Goal: Task Accomplishment & Management: Manage account settings

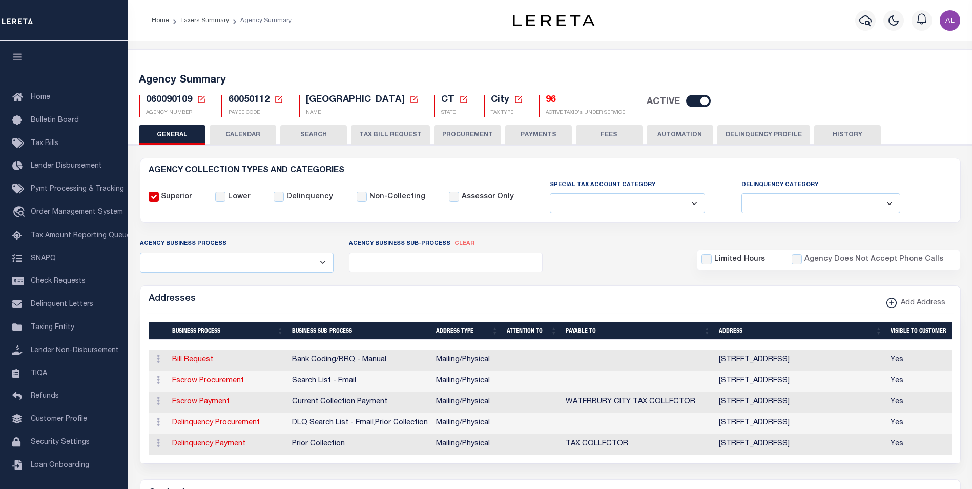
select select
click at [686, 100] on input "checkbox" at bounding box center [698, 101] width 25 height 12
checkbox input "false"
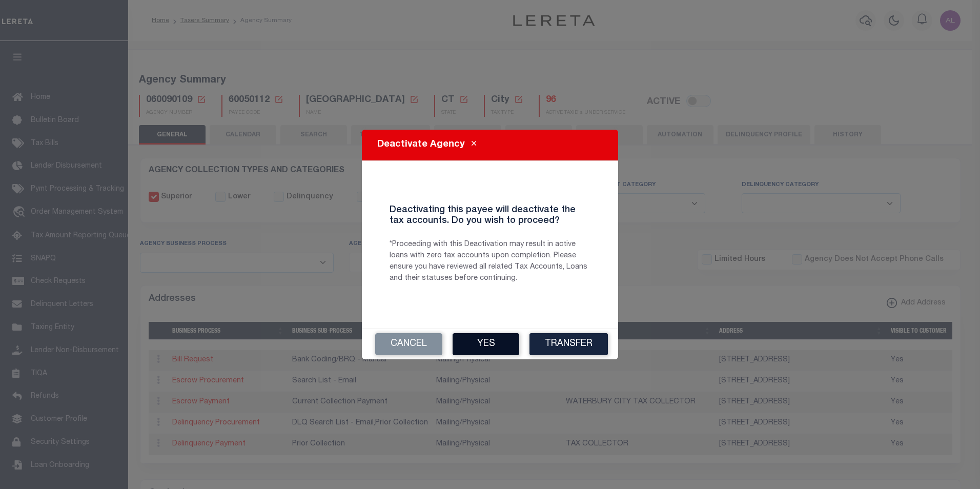
click at [474, 347] on button "Yes" at bounding box center [486, 344] width 67 height 22
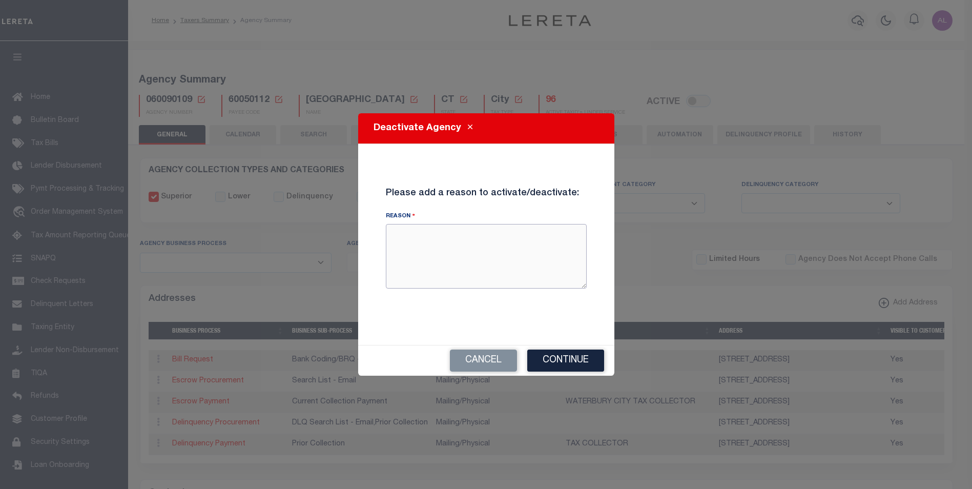
click at [444, 253] on textarea "Reason" at bounding box center [486, 256] width 201 height 65
type textarea "test"
click at [545, 355] on button "Continue" at bounding box center [565, 361] width 77 height 22
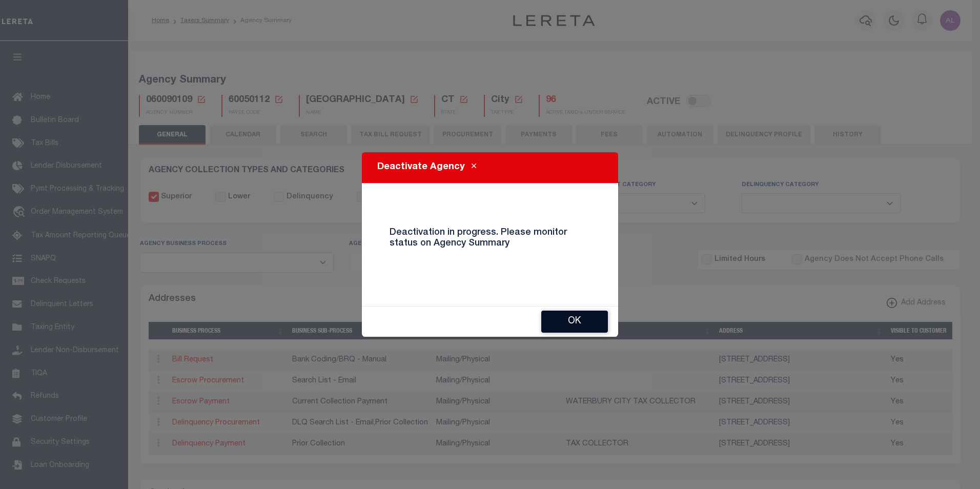
click at [573, 324] on button "OK" at bounding box center [574, 322] width 67 height 22
checkbox input "true"
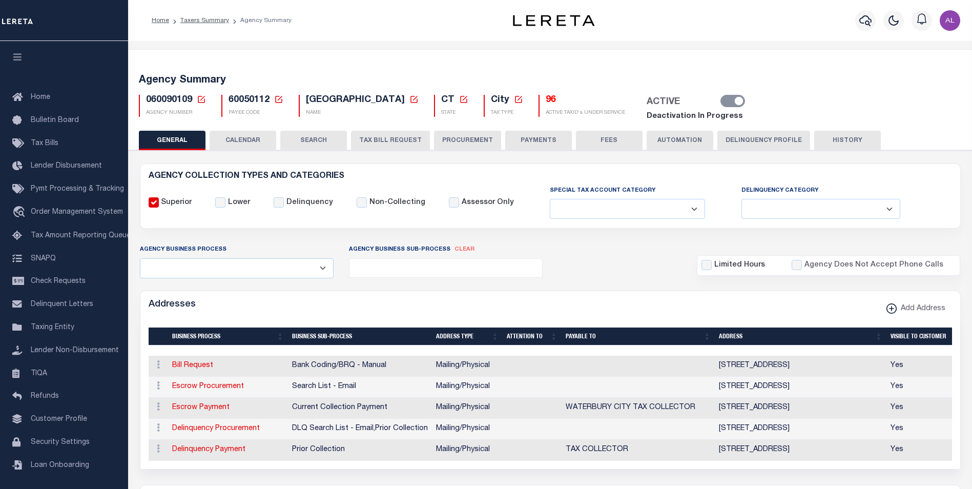
click at [698, 116] on link "Deactivation In Progress" at bounding box center [695, 116] width 96 height 8
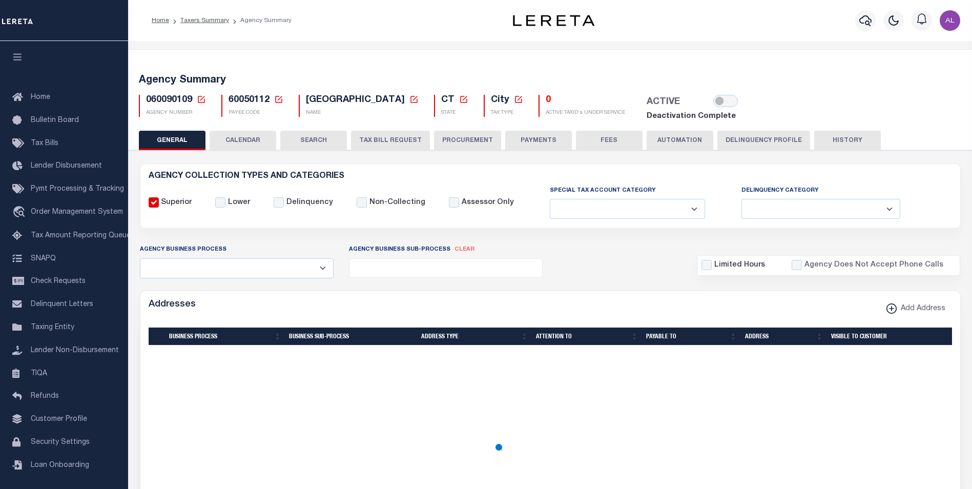
select select
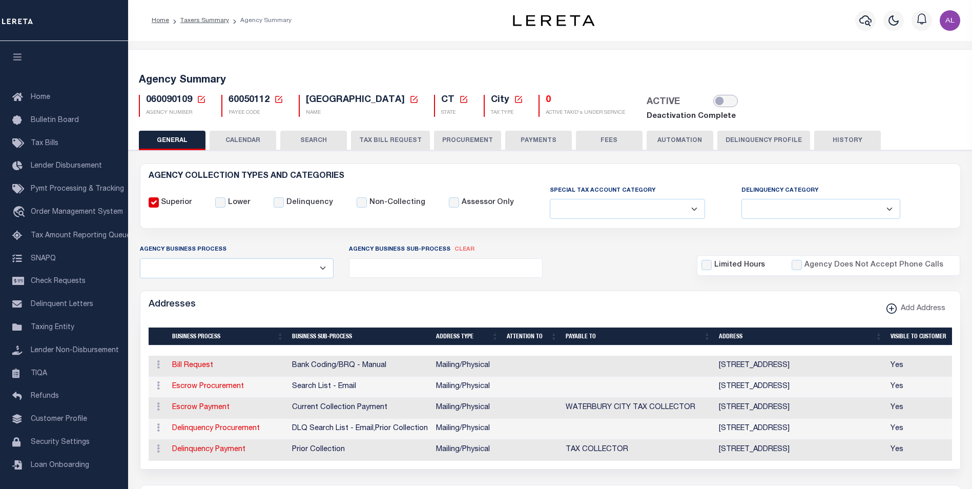
click at [713, 100] on input "checkbox" at bounding box center [725, 101] width 25 height 12
checkbox input "true"
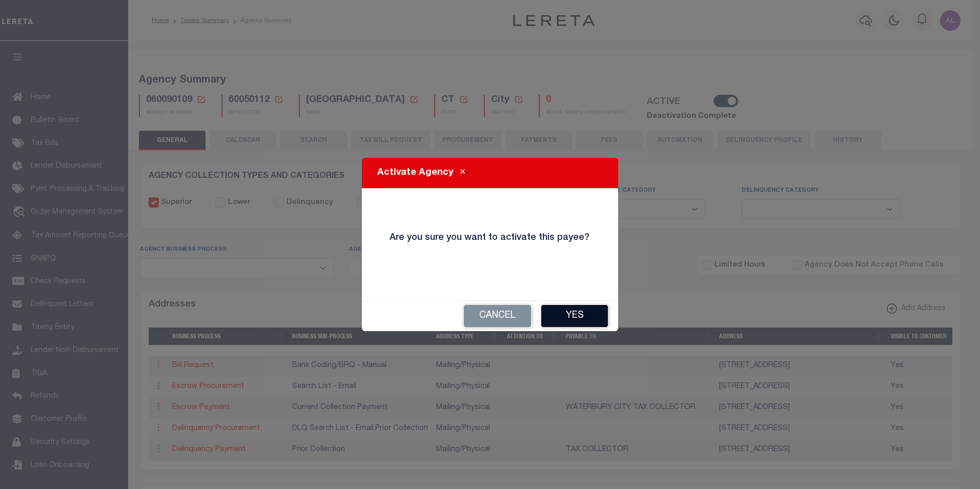
click at [571, 316] on button "Yes" at bounding box center [574, 316] width 67 height 22
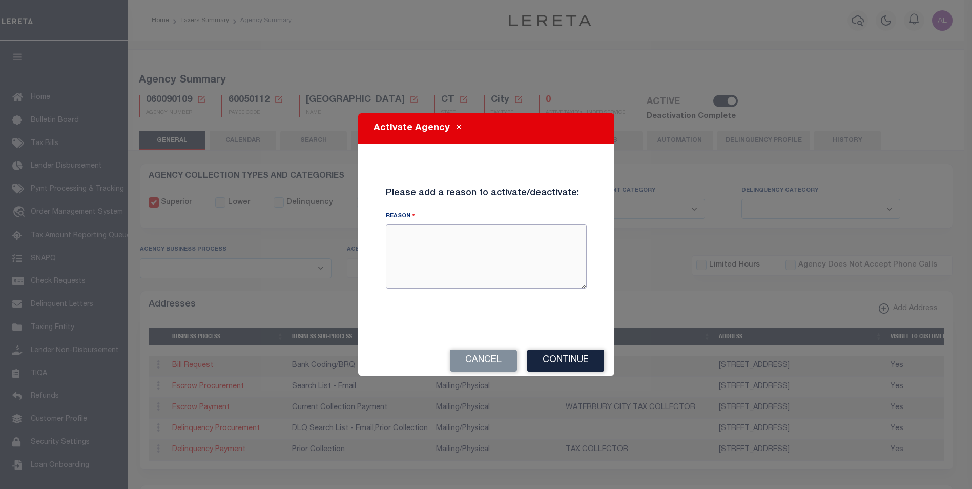
click at [472, 263] on textarea "Reason" at bounding box center [486, 256] width 201 height 65
type textarea "test"
click at [555, 366] on button "Continue" at bounding box center [565, 361] width 77 height 22
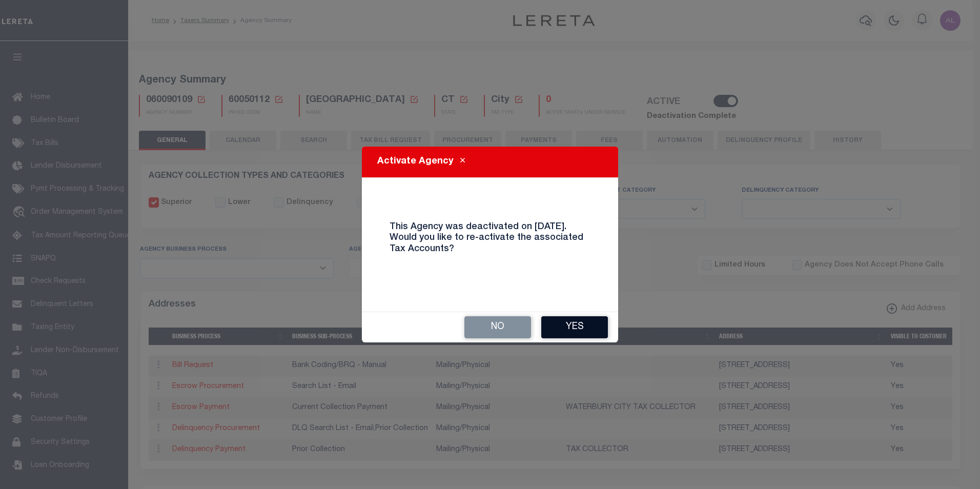
click at [574, 332] on button "Yes" at bounding box center [574, 327] width 67 height 22
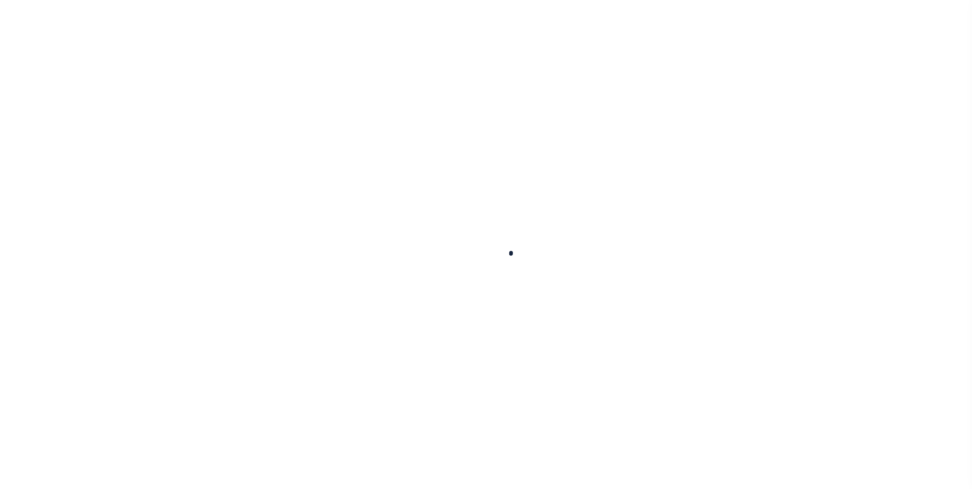
select select
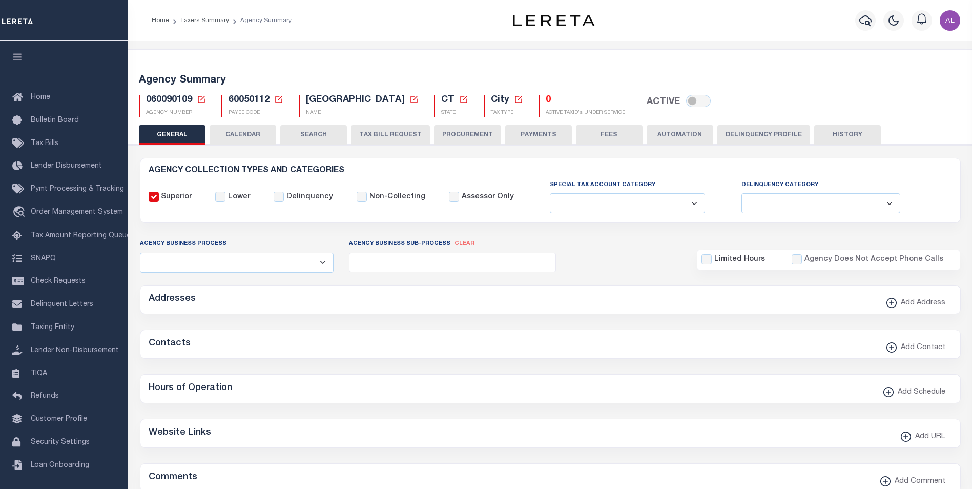
checkbox input "false"
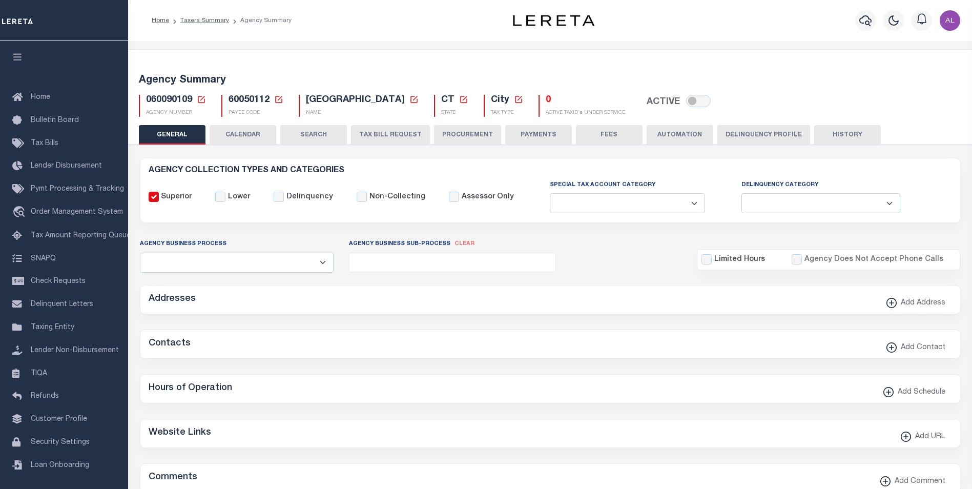
checkbox input "false"
type input "900904003"
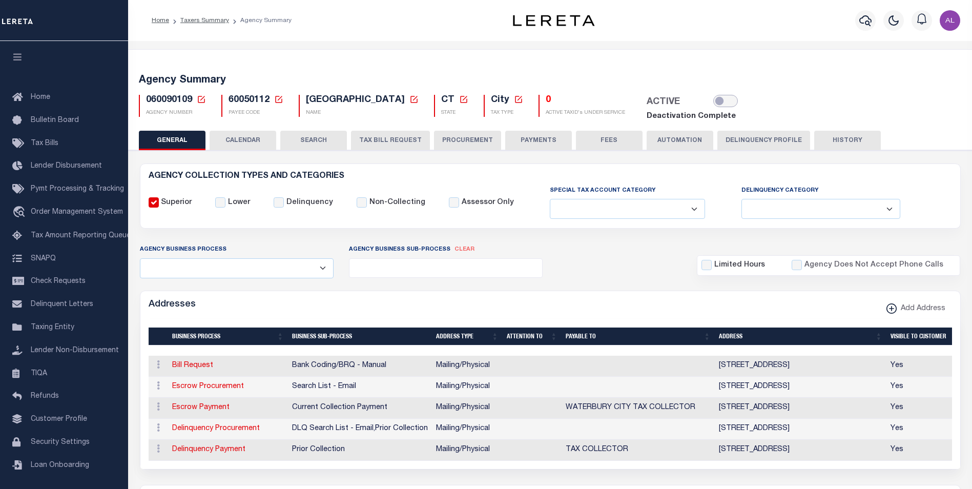
click at [713, 99] on input "checkbox" at bounding box center [725, 101] width 25 height 12
checkbox input "true"
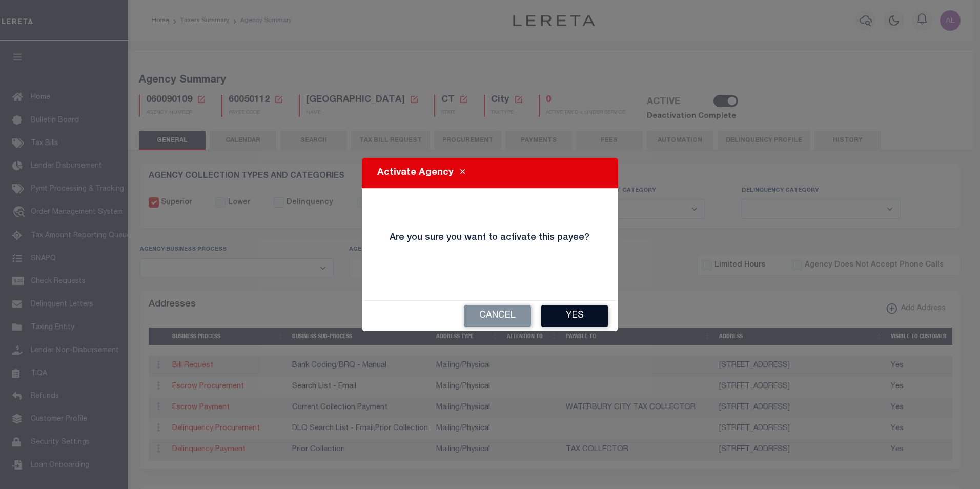
click at [567, 316] on button "Yes" at bounding box center [574, 316] width 67 height 22
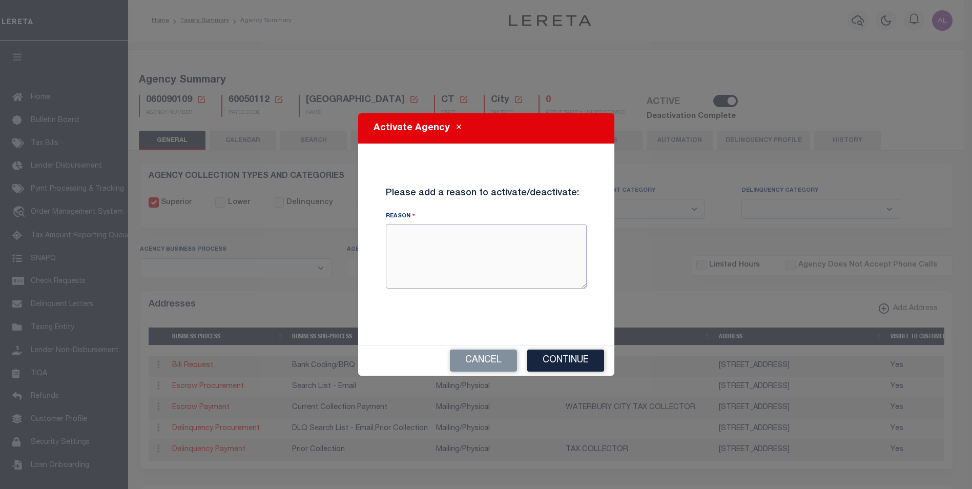
click at [459, 264] on textarea "Reason" at bounding box center [486, 256] width 201 height 65
type textarea "test"
click at [545, 359] on button "Continue" at bounding box center [565, 361] width 77 height 22
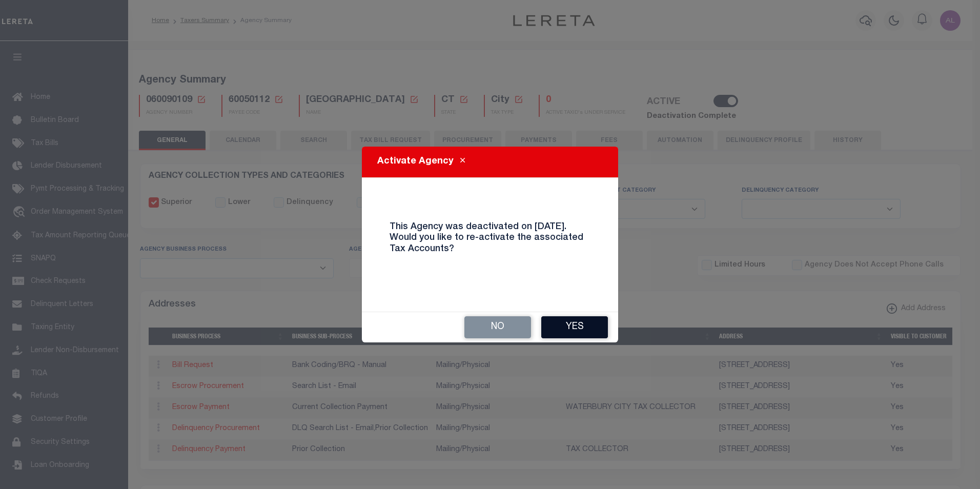
click at [569, 326] on button "Yes" at bounding box center [574, 327] width 67 height 22
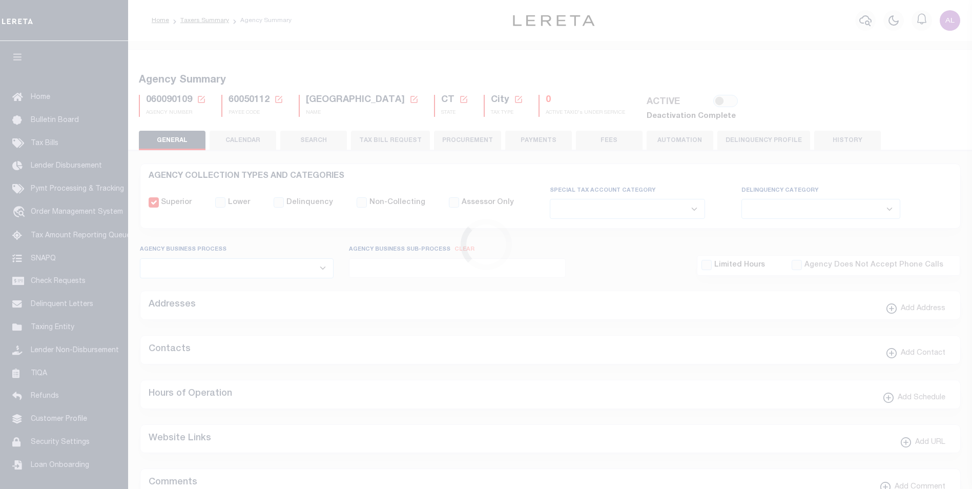
select select
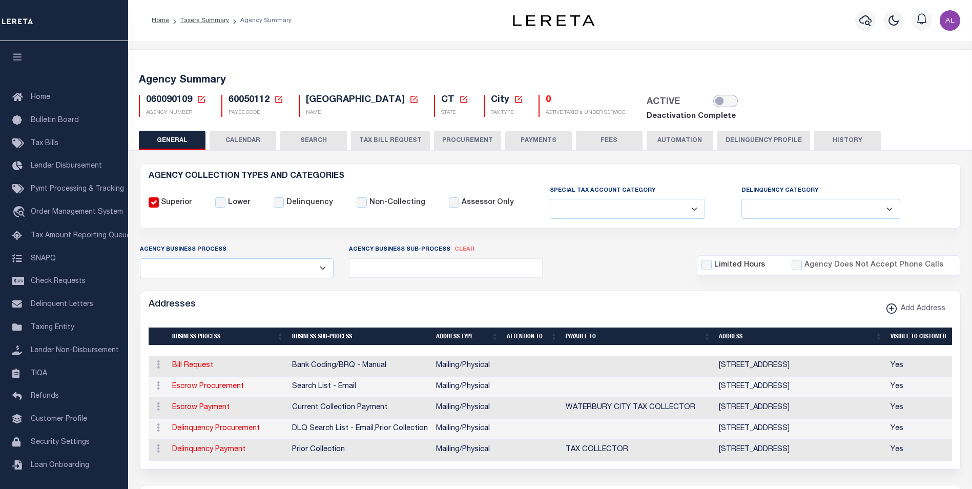
click at [713, 105] on input "checkbox" at bounding box center [725, 101] width 25 height 12
checkbox input "true"
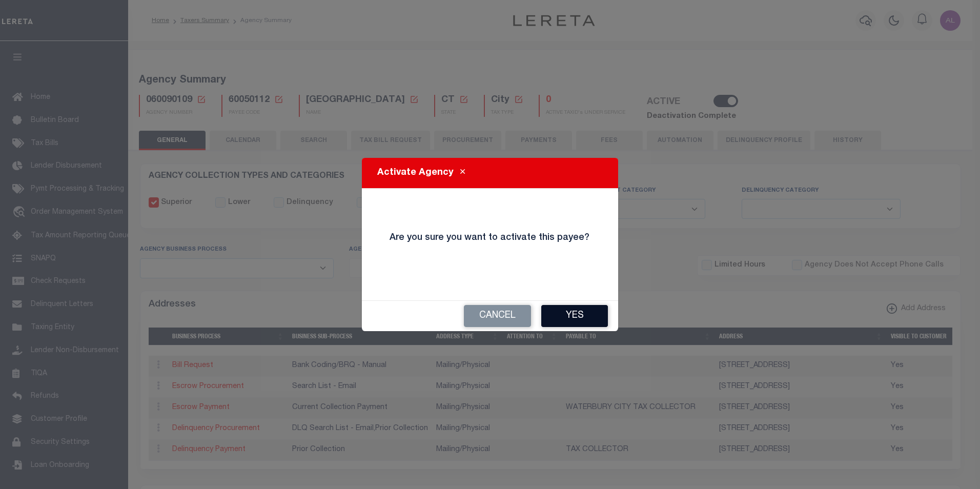
click at [578, 321] on button "Yes" at bounding box center [574, 316] width 67 height 22
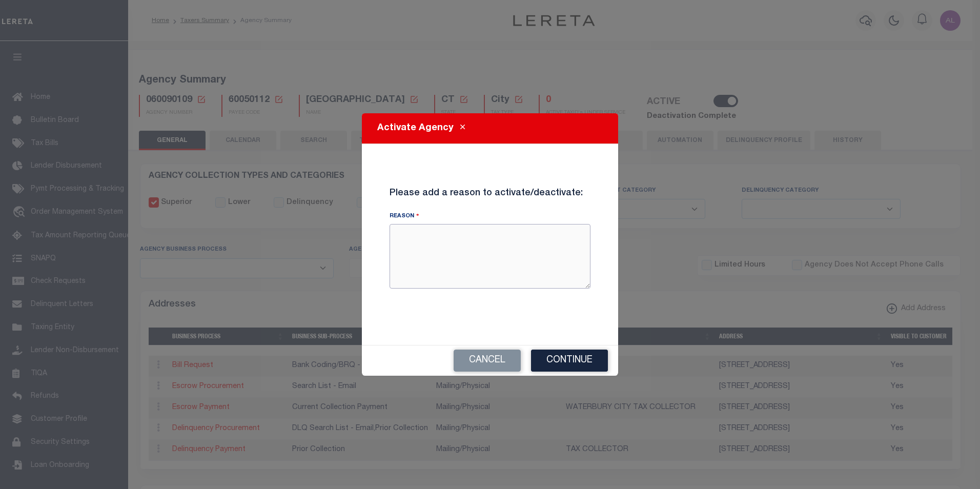
click at [465, 258] on textarea "Reason" at bounding box center [489, 256] width 201 height 65
type textarea "test"
click at [544, 356] on button "Continue" at bounding box center [569, 361] width 77 height 22
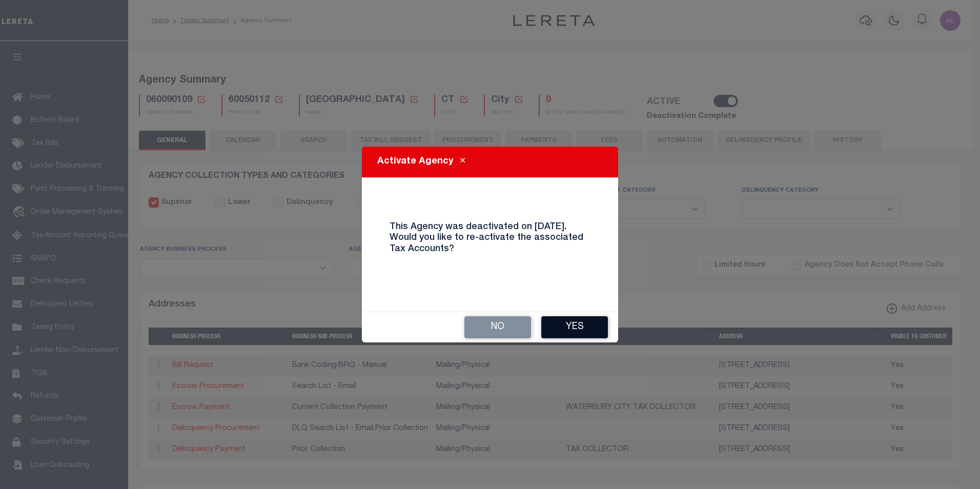
click at [574, 330] on button "Yes" at bounding box center [574, 327] width 67 height 22
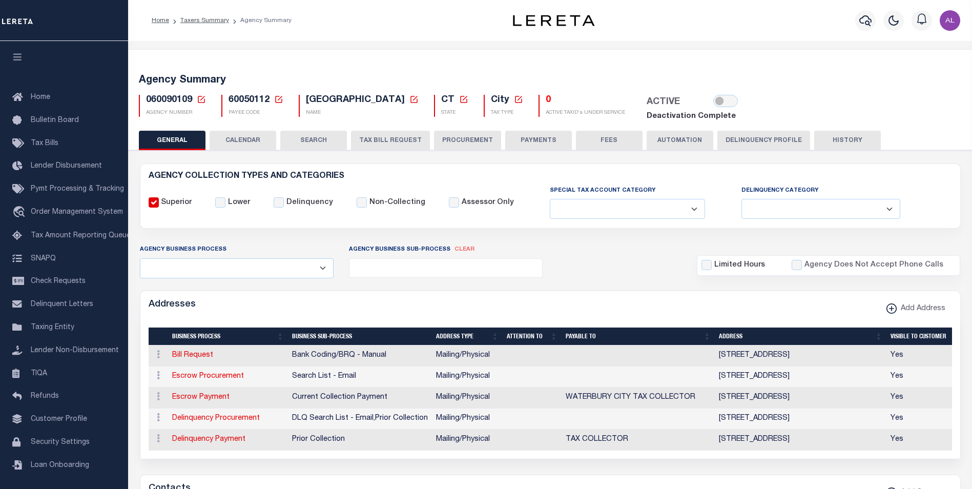
select select
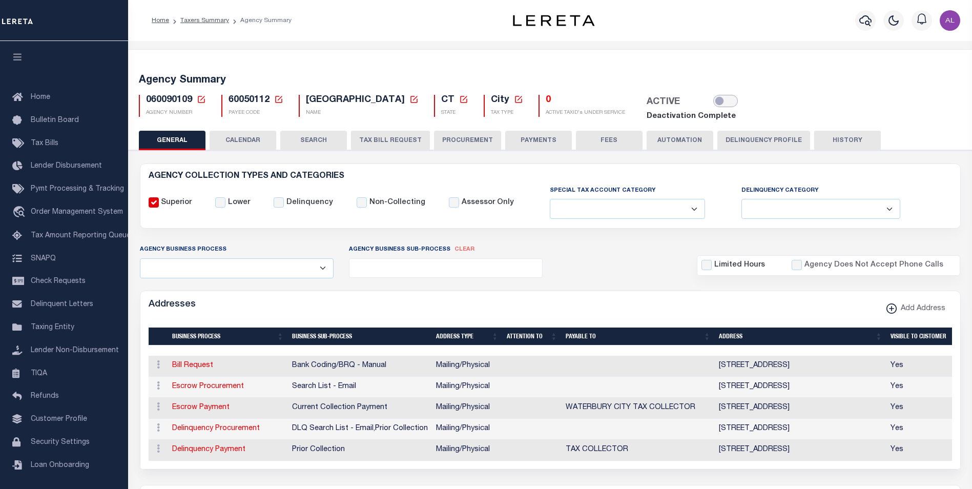
click at [713, 100] on input "checkbox" at bounding box center [725, 101] width 25 height 12
checkbox input "true"
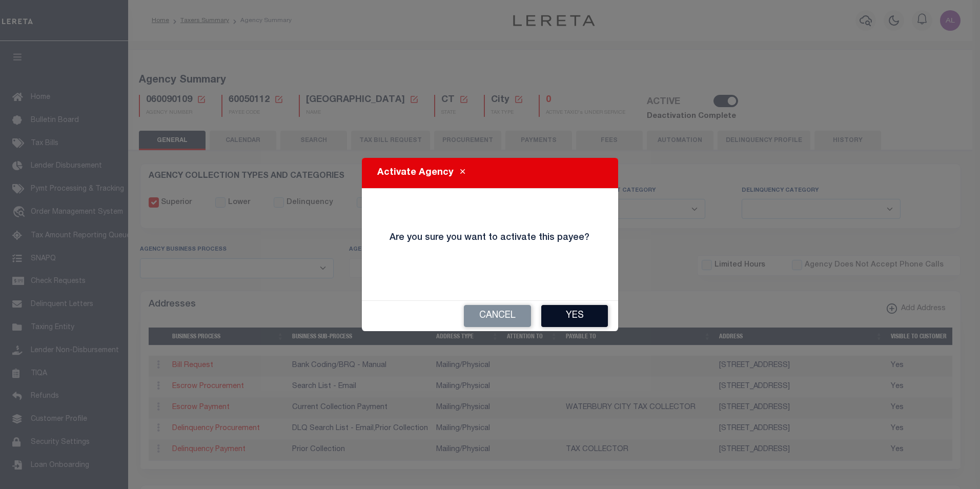
click at [563, 310] on button "Yes" at bounding box center [574, 316] width 67 height 22
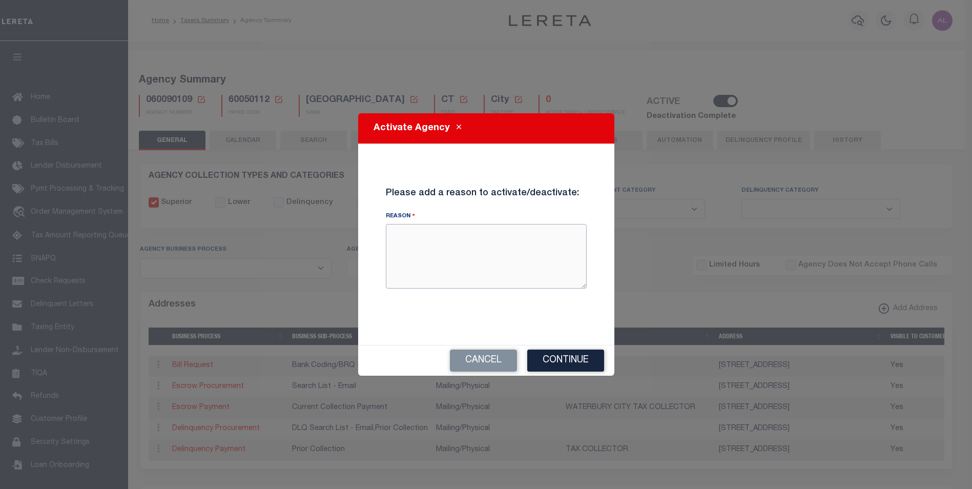
click at [488, 258] on textarea "Reason" at bounding box center [486, 256] width 201 height 65
type textarea "test"
click at [546, 356] on button "Continue" at bounding box center [565, 361] width 77 height 22
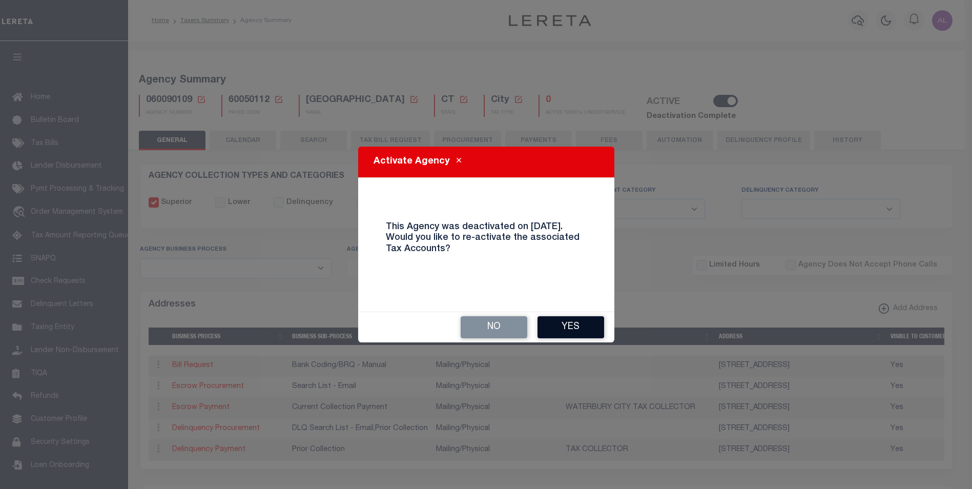
click at [580, 331] on button "Yes" at bounding box center [571, 327] width 67 height 22
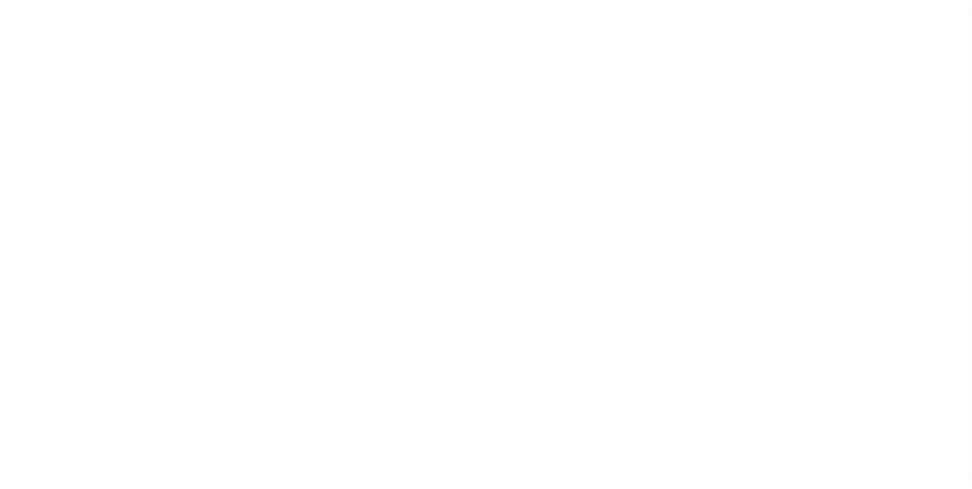
select select
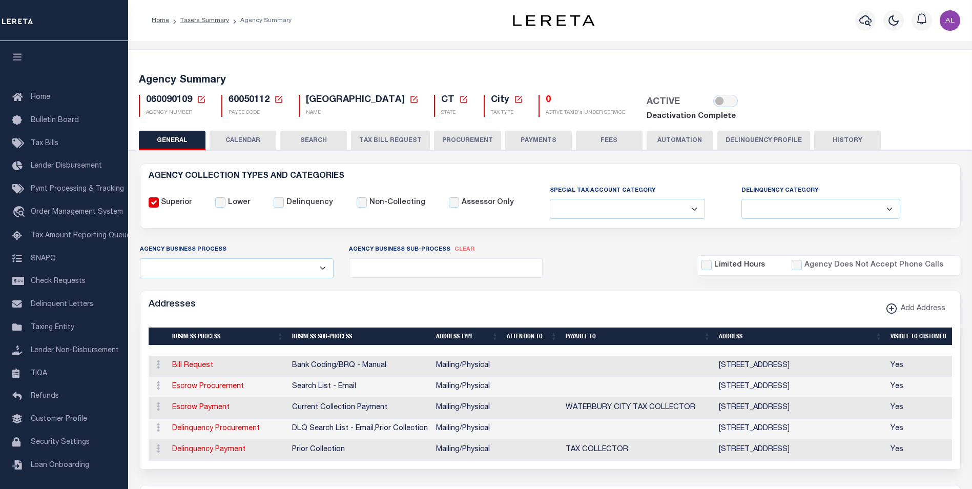
click at [242, 95] on span "60050112" at bounding box center [249, 99] width 41 height 9
copy h5 "60050112"
